Goal: Task Accomplishment & Management: Manage account settings

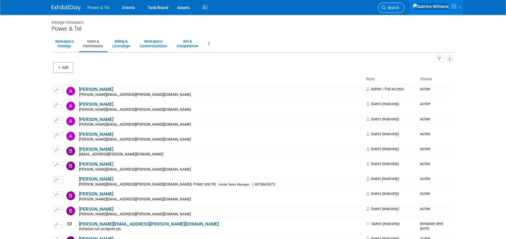
click at [399, 6] on span "Search" at bounding box center [392, 8] width 13 height 4
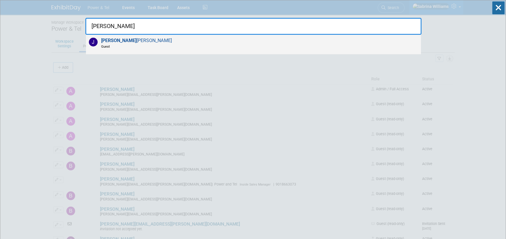
type input "jerry"
click at [114, 42] on span "Jerry Johnson Guest" at bounding box center [135, 43] width 73 height 11
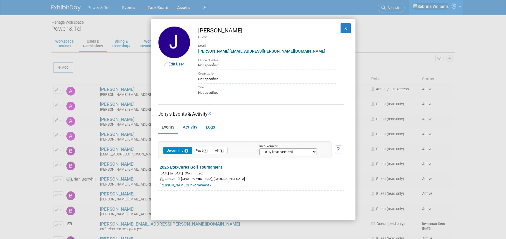
click at [169, 62] on link "Edit User" at bounding box center [176, 64] width 16 height 5
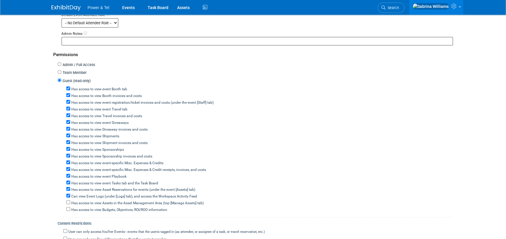
scroll to position [39, 0]
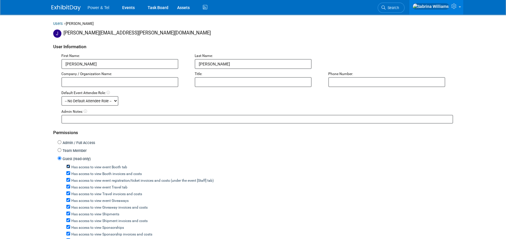
click at [68, 165] on input "Has access to view event Booth tab" at bounding box center [68, 167] width 4 height 4
checkbox input "false"
click at [69, 174] on div "Has access to view Booth invoices and costs" at bounding box center [259, 173] width 387 height 7
click at [68, 178] on input "Has access to view event registration/ticket invoices and costs (under the even…" at bounding box center [68, 180] width 4 height 4
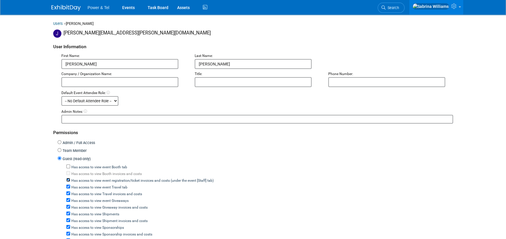
checkbox input "false"
click at [68, 186] on input "Has access to view event Travel tab" at bounding box center [68, 187] width 4 height 4
checkbox input "false"
click at [69, 198] on input "Has access to view event Giveaways" at bounding box center [68, 200] width 4 height 4
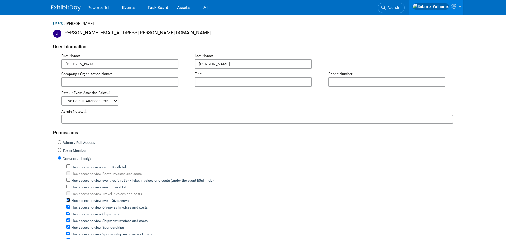
checkbox input "false"
click at [69, 212] on input "Has access to view Shipments" at bounding box center [68, 214] width 4 height 4
checkbox input "false"
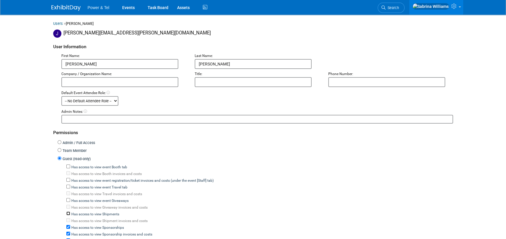
scroll to position [78, 0]
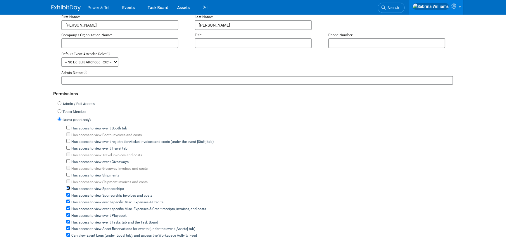
click at [68, 186] on input "Has access to view Sponsorships" at bounding box center [68, 188] width 4 height 4
checkbox input "false"
click at [68, 200] on input "Has access to view event-specific Misc. Expenses & Credits" at bounding box center [68, 202] width 4 height 4
checkbox input "false"
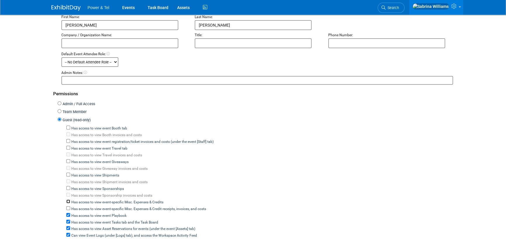
checkbox input "false"
click at [68, 213] on input "Has access to view event Playbook" at bounding box center [68, 215] width 4 height 4
checkbox input "false"
click at [69, 220] on input "Has access to view event Tasks tab and the Task Board" at bounding box center [68, 222] width 4 height 4
checkbox input "false"
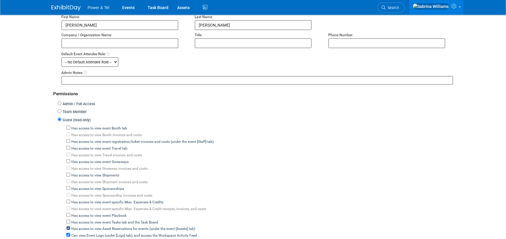
click at [68, 226] on input "Has access to view Asset Reservations for events (under the event [Assets] tab)" at bounding box center [68, 228] width 4 height 4
checkbox input "false"
click at [67, 233] on input "Can view Event Logs (under [Logs] tab), and access the Workspace Activity Feed" at bounding box center [68, 235] width 4 height 4
checkbox input "false"
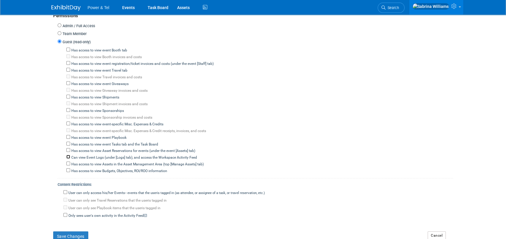
scroll to position [195, 0]
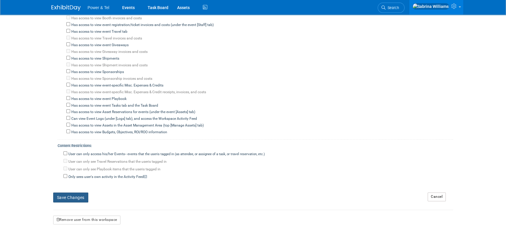
click at [73, 193] on button "Save Changes" at bounding box center [70, 198] width 35 height 10
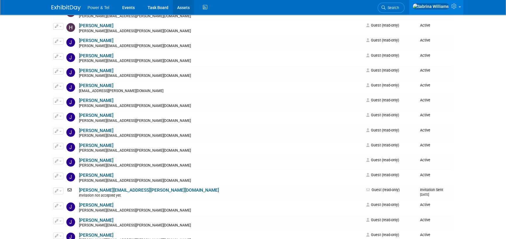
scroll to position [273, 0]
